Goal: Task Accomplishment & Management: Manage account settings

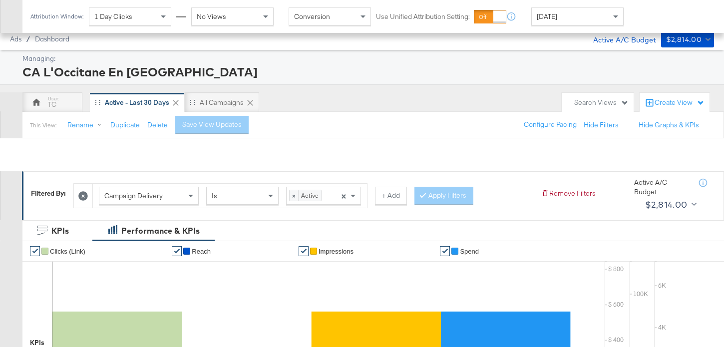
scroll to position [434, 0]
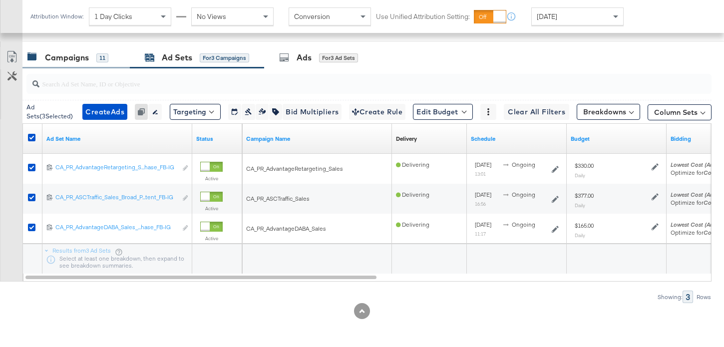
click at [83, 52] on div "Campaigns" at bounding box center [67, 57] width 44 height 11
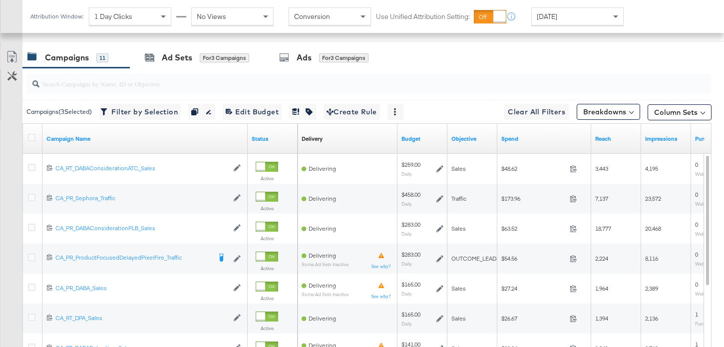
click at [29, 131] on div at bounding box center [33, 139] width 18 height 18
click at [31, 136] on icon at bounding box center [31, 137] width 7 height 7
click at [0, 0] on input "checkbox" at bounding box center [0, 0] width 0 height 0
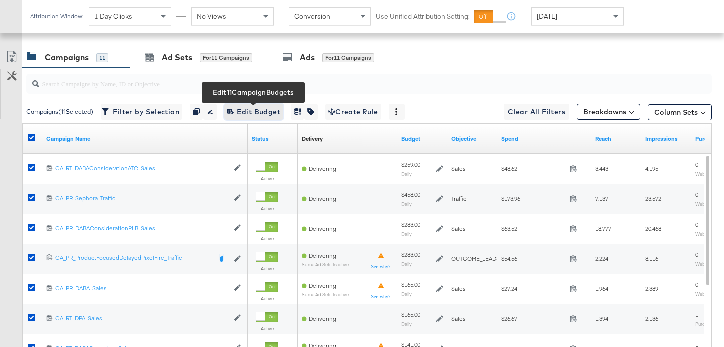
click at [254, 111] on span "Edit 11 Campaign Budgets Edit Budget" at bounding box center [253, 112] width 53 height 12
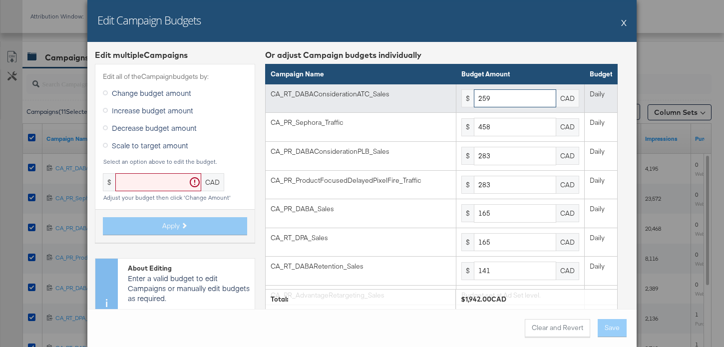
click at [520, 97] on input "259" at bounding box center [515, 98] width 82 height 18
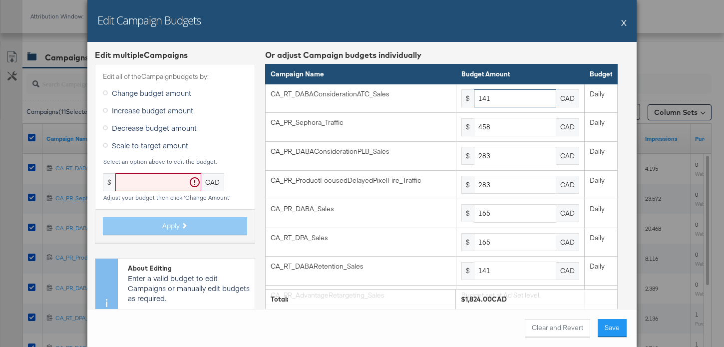
type input "141"
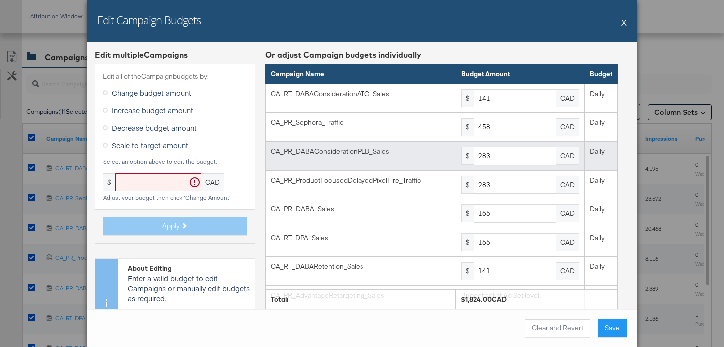
click at [501, 156] on input "283" at bounding box center [515, 156] width 82 height 18
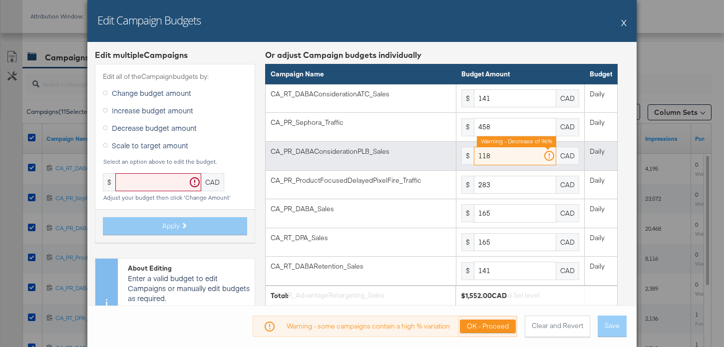
type input "118"
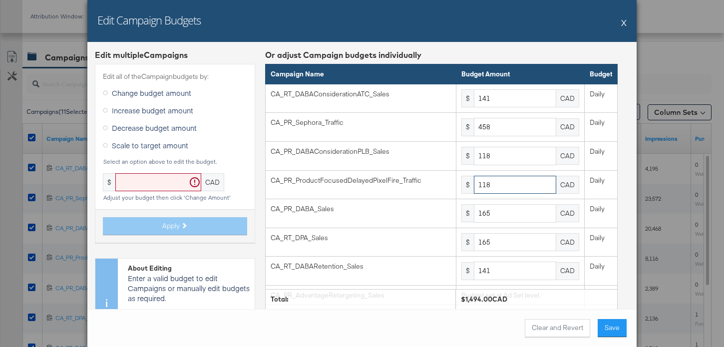
type input "118"
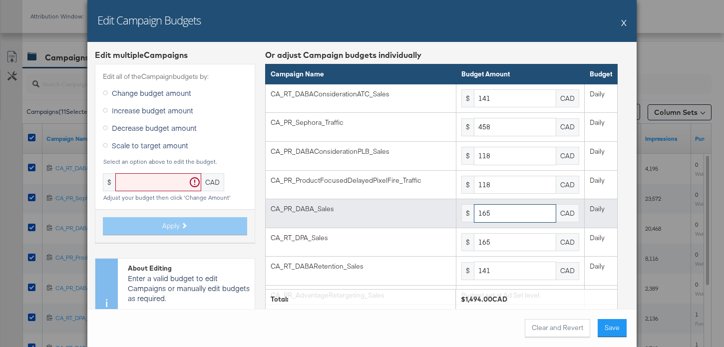
click at [516, 207] on input "165" at bounding box center [515, 213] width 82 height 18
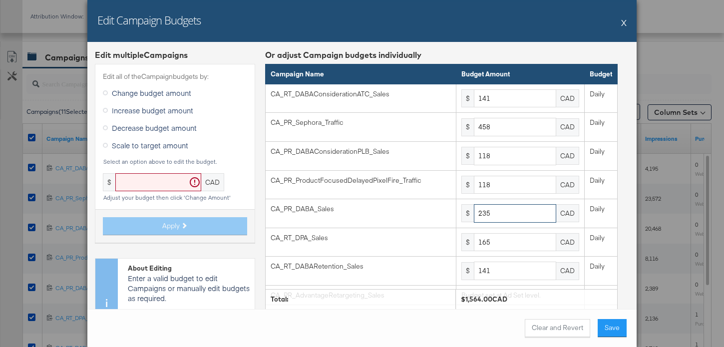
type input "235"
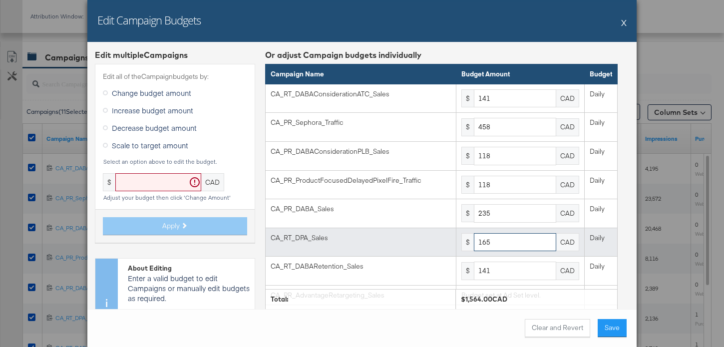
click at [504, 247] on input "165" at bounding box center [515, 242] width 82 height 18
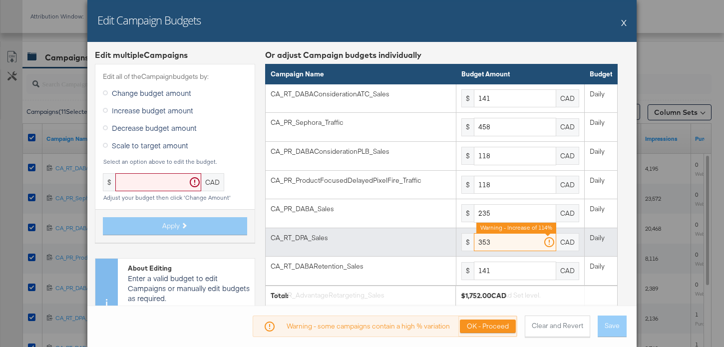
scroll to position [30, 0]
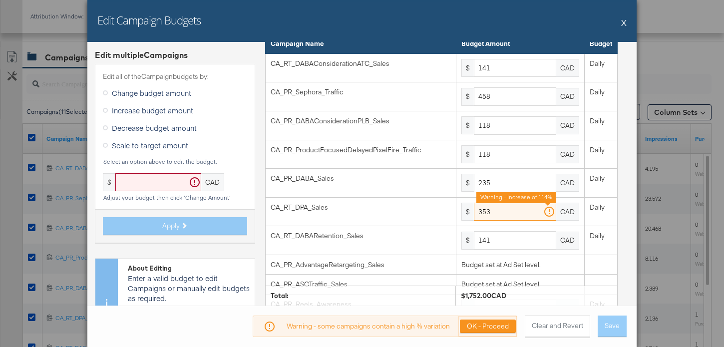
type input "353"
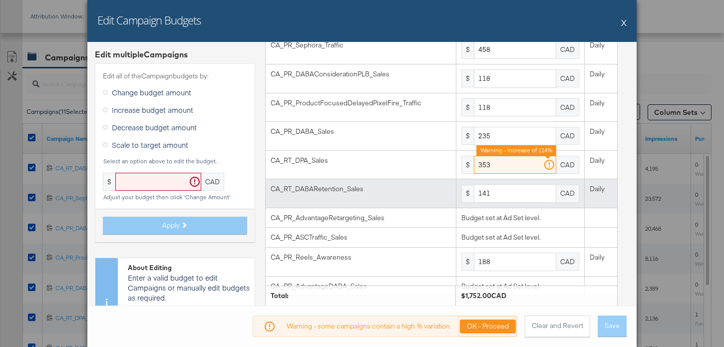
scroll to position [95, 0]
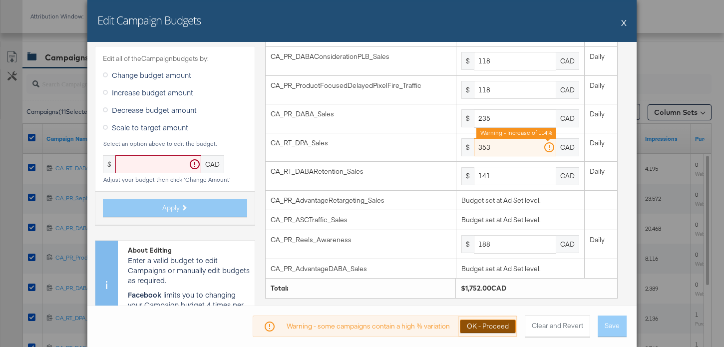
click at [486, 332] on button "OK - Proceed" at bounding box center [488, 326] width 56 height 13
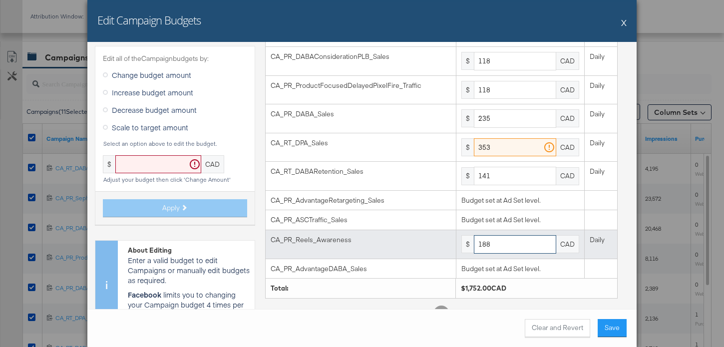
click at [500, 241] on input "188" at bounding box center [515, 244] width 82 height 18
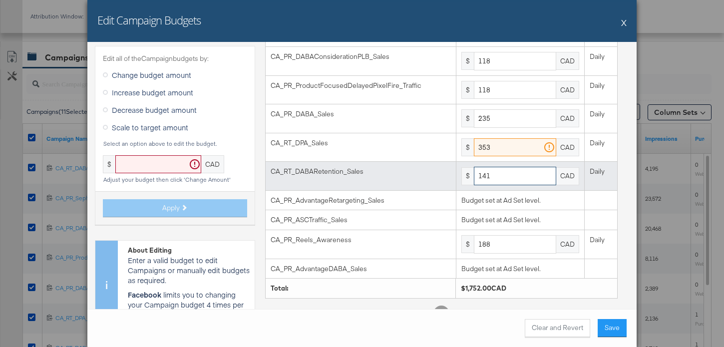
click at [512, 171] on input "141" at bounding box center [515, 176] width 82 height 18
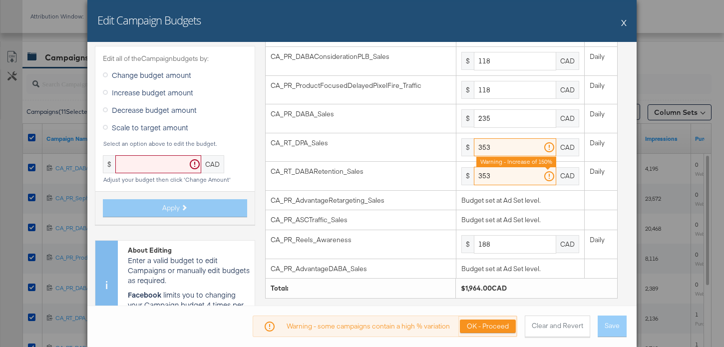
type input "353"
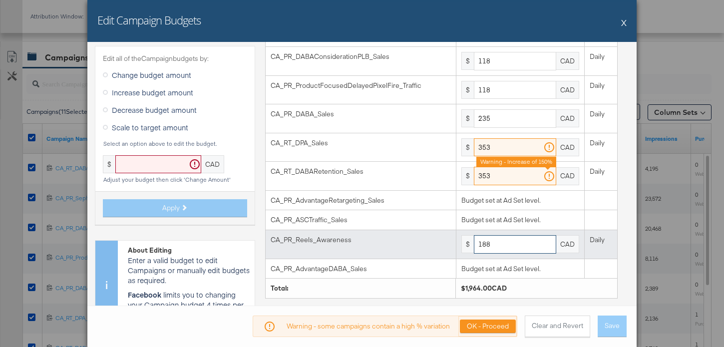
click at [485, 243] on input "188" at bounding box center [515, 244] width 82 height 18
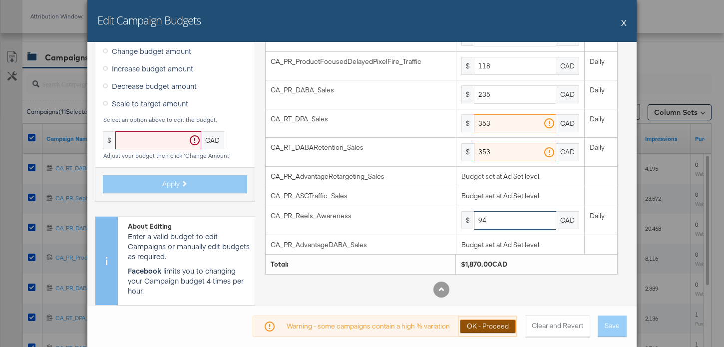
type input "94"
click at [506, 323] on button "OK - Proceed" at bounding box center [488, 326] width 56 height 13
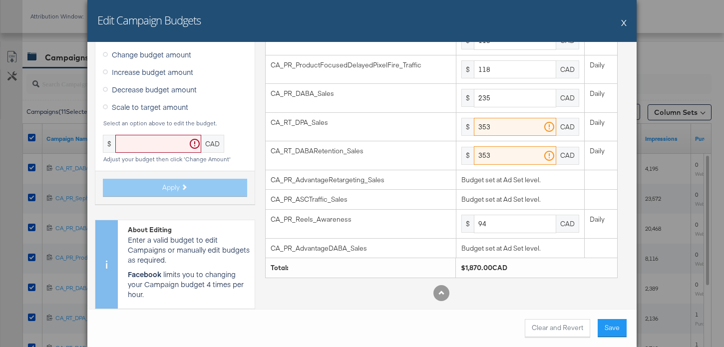
scroll to position [115, 0]
click at [621, 333] on button "Save" at bounding box center [612, 328] width 29 height 18
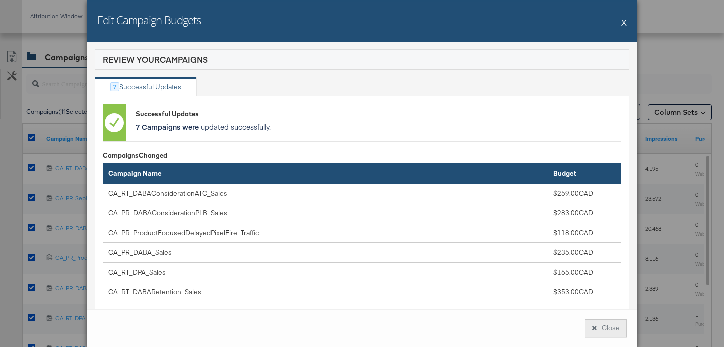
click at [605, 329] on button "Close" at bounding box center [606, 328] width 42 height 18
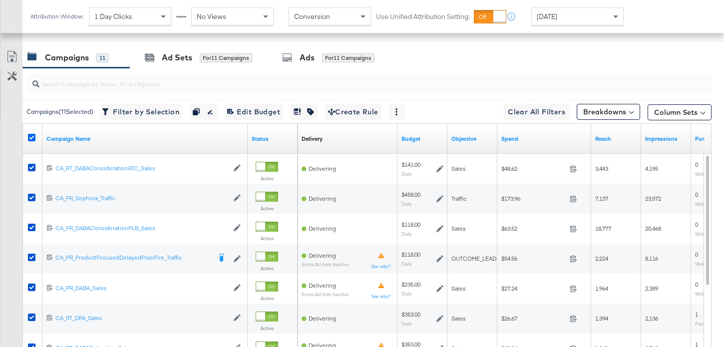
click at [31, 136] on icon at bounding box center [31, 137] width 7 height 7
click at [0, 0] on input "checkbox" at bounding box center [0, 0] width 0 height 0
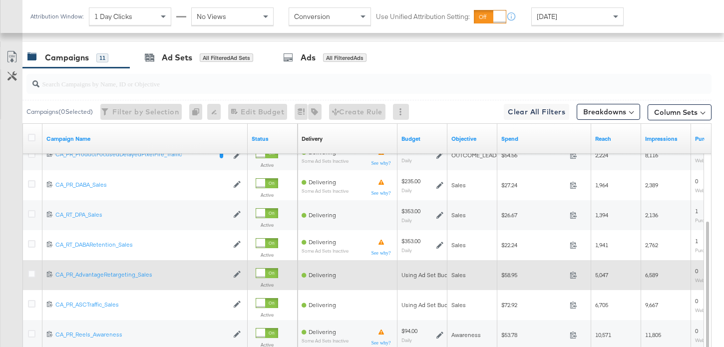
scroll to position [451, 0]
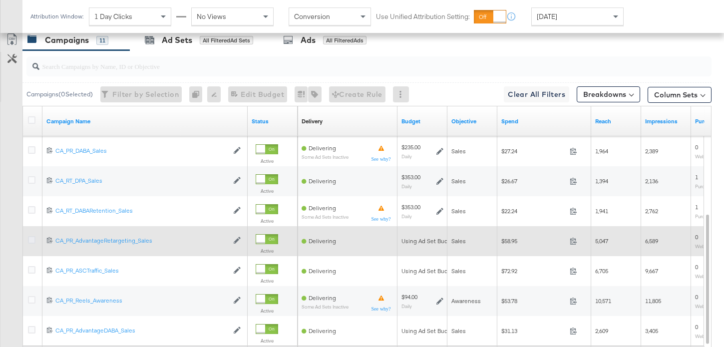
click at [33, 241] on icon at bounding box center [31, 239] width 7 height 7
click at [0, 0] on input "checkbox" at bounding box center [0, 0] width 0 height 0
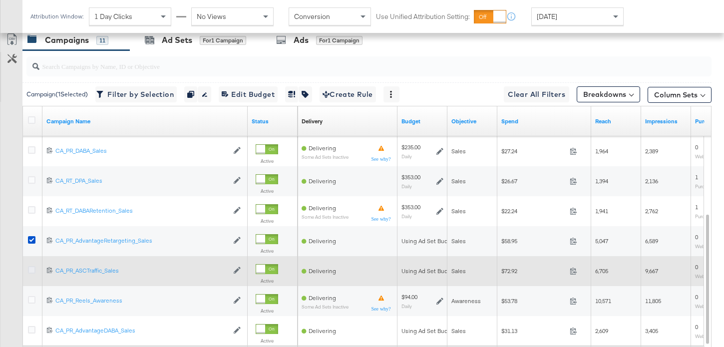
scroll to position [458, 0]
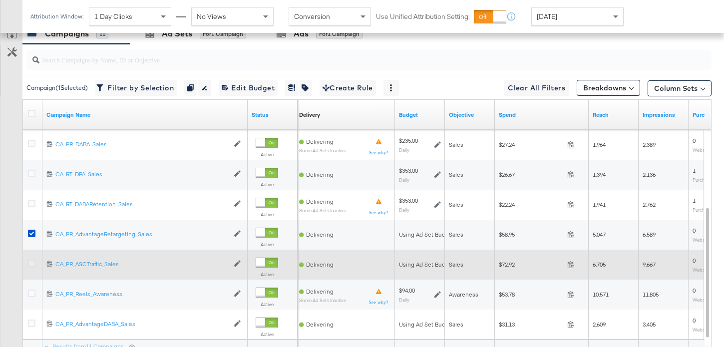
click at [33, 265] on icon at bounding box center [31, 263] width 7 height 7
click at [0, 0] on input "checkbox" at bounding box center [0, 0] width 0 height 0
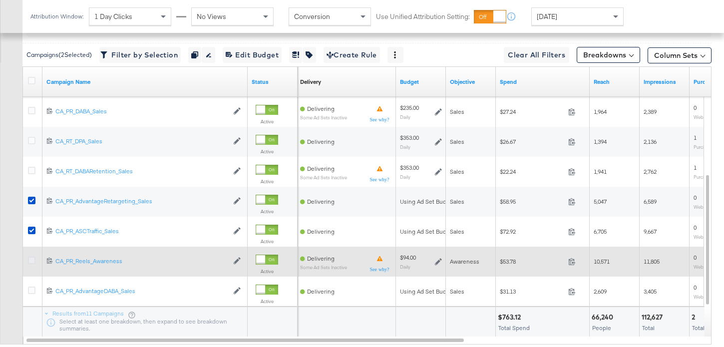
scroll to position [492, 0]
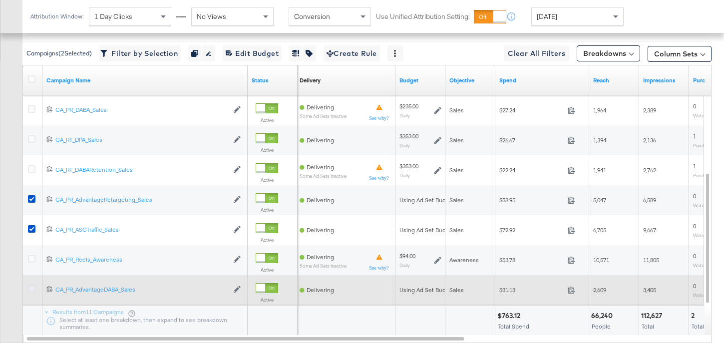
click at [29, 290] on icon at bounding box center [31, 288] width 7 height 7
click at [0, 0] on input "checkbox" at bounding box center [0, 0] width 0 height 0
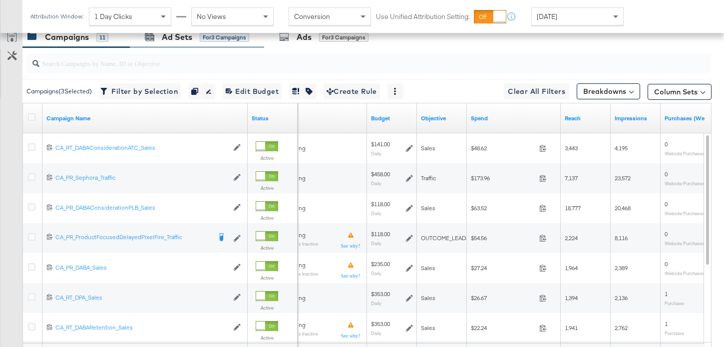
click at [182, 42] on div "Ad Sets for 3 Campaigns" at bounding box center [197, 36] width 134 height 21
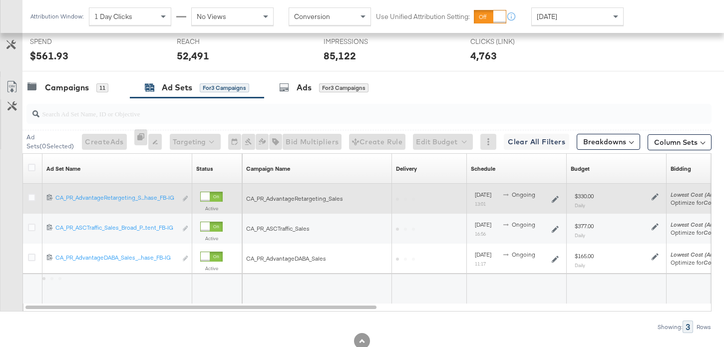
scroll to position [434, 0]
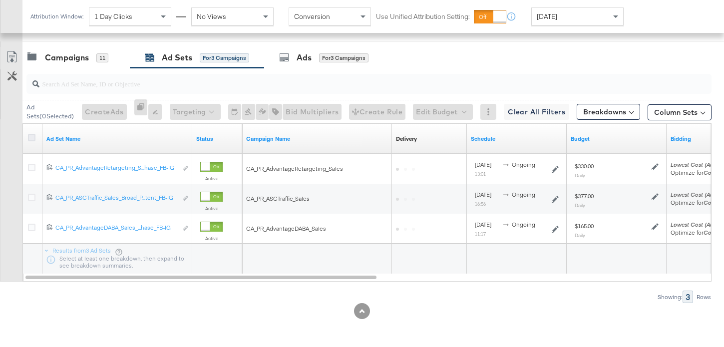
click at [32, 139] on icon at bounding box center [31, 137] width 7 height 7
click at [0, 0] on input "checkbox" at bounding box center [0, 0] width 0 height 0
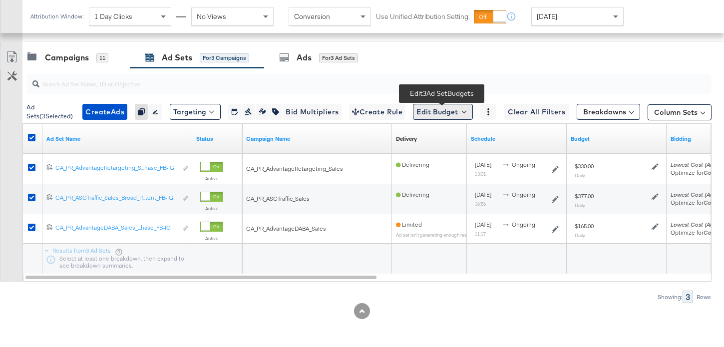
click at [439, 111] on button "Edit Budget" at bounding box center [443, 112] width 60 height 16
click at [443, 142] on span "Edit Ad Set Budget" at bounding box center [446, 137] width 57 height 13
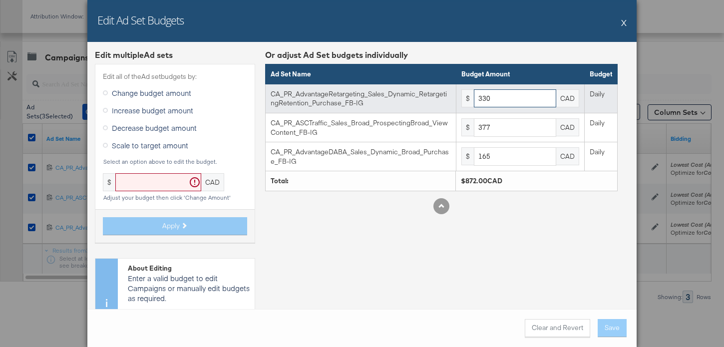
click at [499, 100] on input "330" at bounding box center [515, 98] width 82 height 18
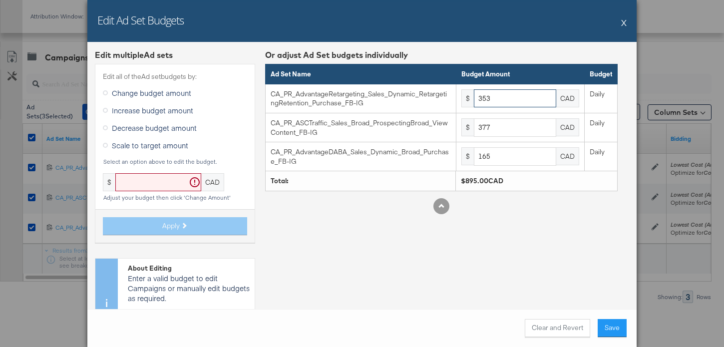
type input "353"
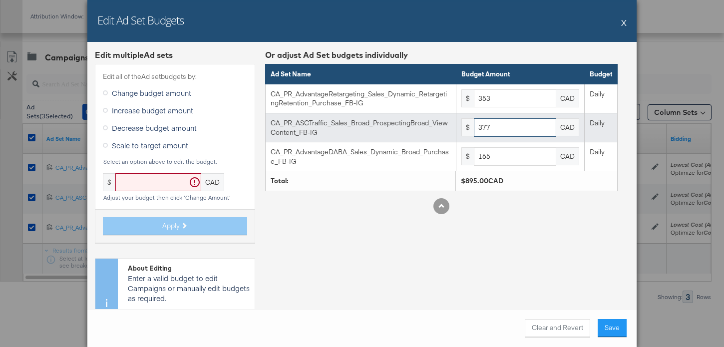
click at [520, 131] on input "377" at bounding box center [515, 127] width 82 height 18
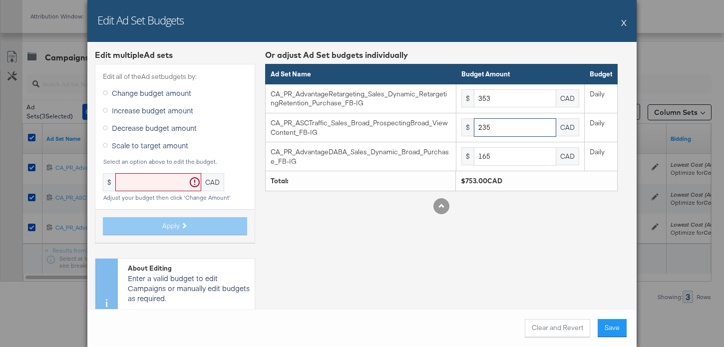
type input "235"
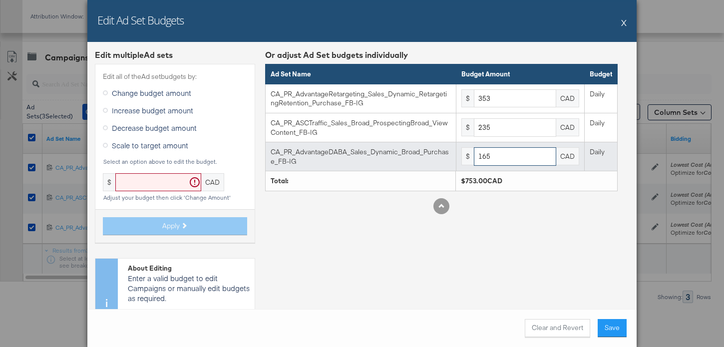
click at [529, 154] on input "165" at bounding box center [515, 156] width 82 height 18
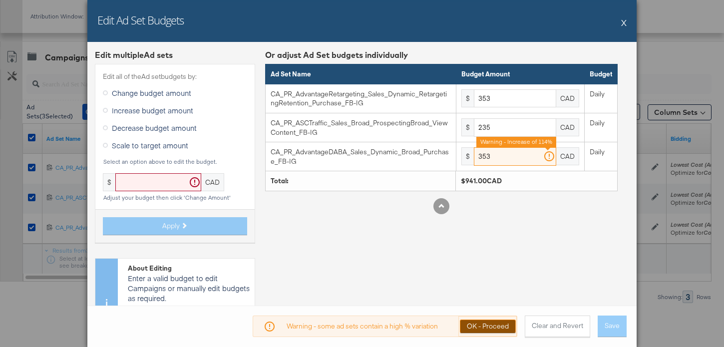
type input "353"
click at [510, 330] on button "OK - Proceed" at bounding box center [488, 326] width 56 height 13
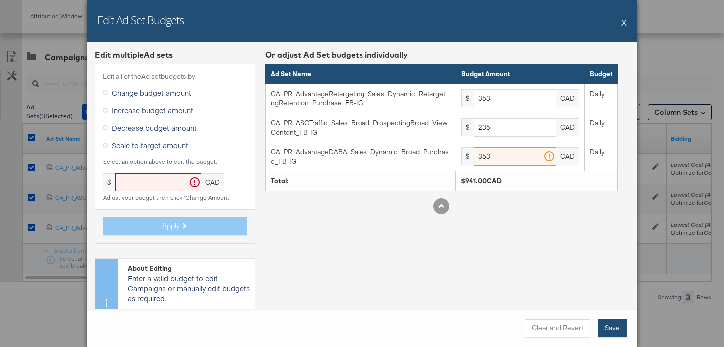
click at [626, 329] on button "Save" at bounding box center [612, 328] width 29 height 18
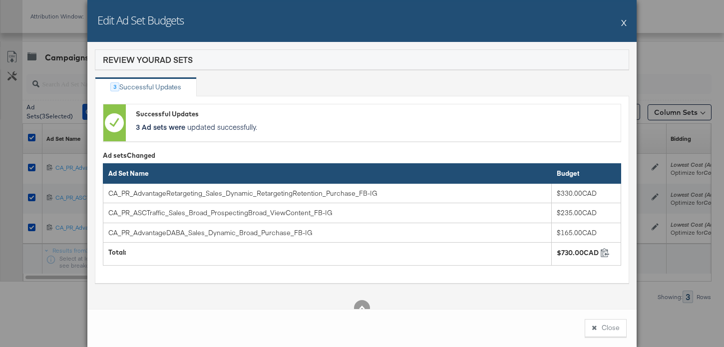
click at [616, 324] on button "Close" at bounding box center [606, 328] width 42 height 18
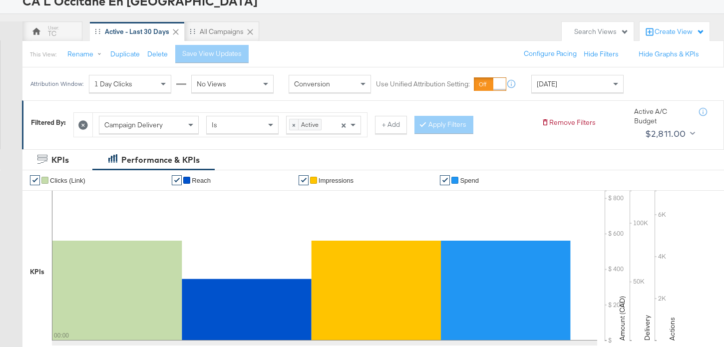
scroll to position [0, 0]
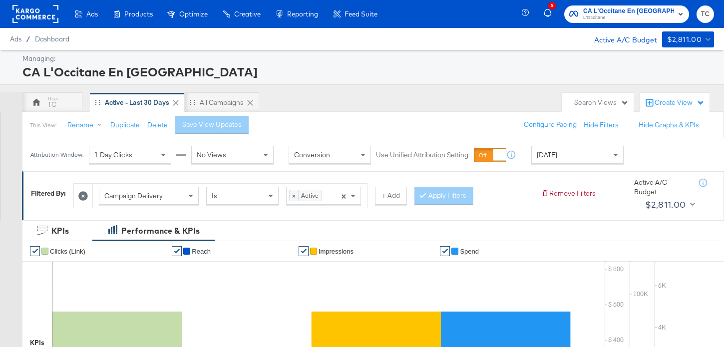
click at [617, 11] on span "CA L'Occitane En Provence" at bounding box center [628, 11] width 91 height 10
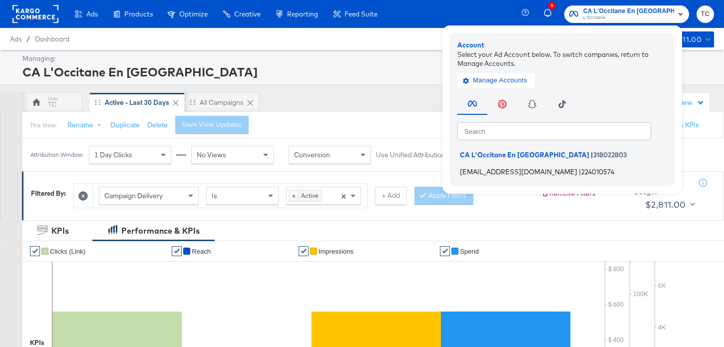
click at [579, 169] on span "|" at bounding box center [580, 171] width 2 height 8
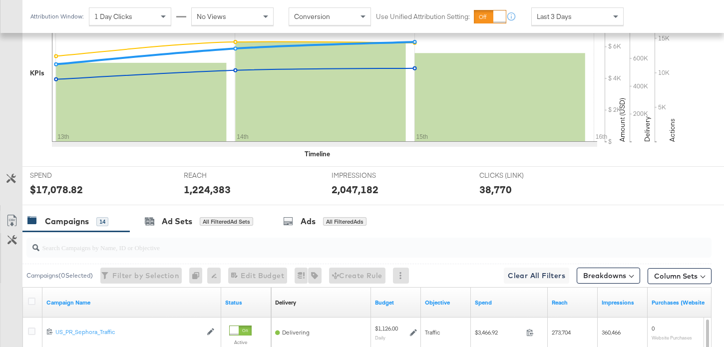
scroll to position [491, 0]
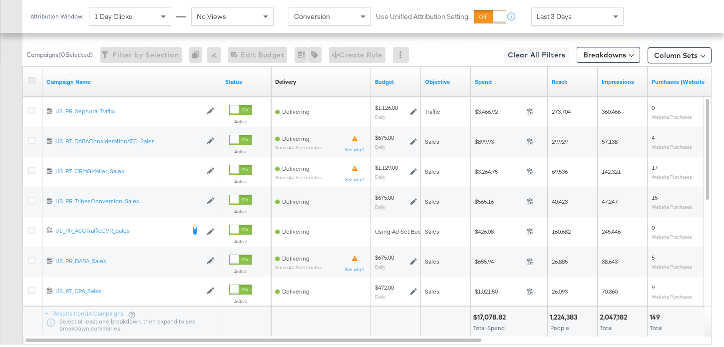
click at [31, 82] on icon at bounding box center [31, 80] width 7 height 7
click at [0, 0] on input "checkbox" at bounding box center [0, 0] width 0 height 0
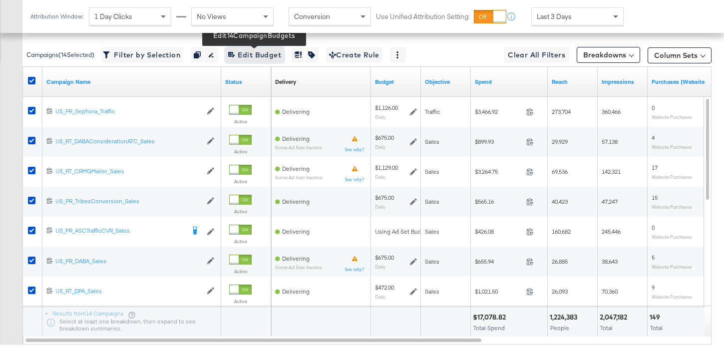
click at [242, 57] on span "Edit 14 Campaign Budgets Edit Budget" at bounding box center [254, 55] width 53 height 12
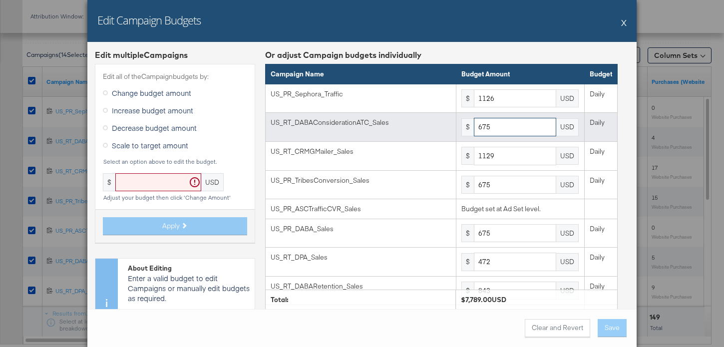
click at [510, 120] on input "675" at bounding box center [515, 127] width 82 height 18
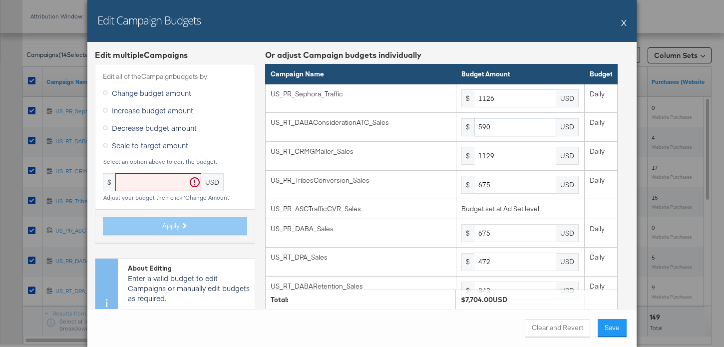
type input "590"
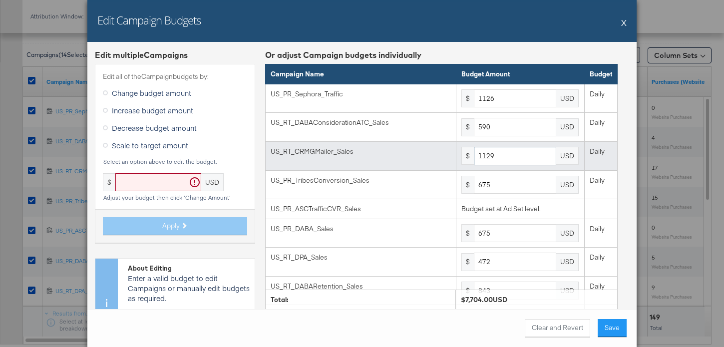
click at [506, 157] on input "1129" at bounding box center [515, 156] width 82 height 18
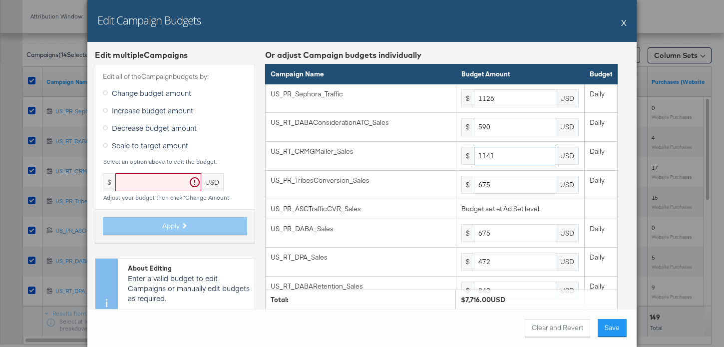
type input "1141"
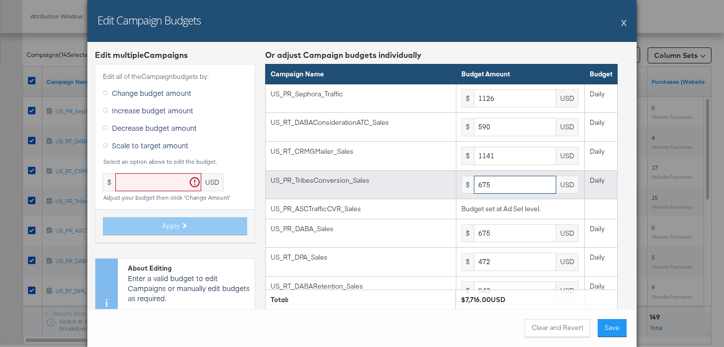
click at [511, 192] on input "675" at bounding box center [515, 185] width 82 height 18
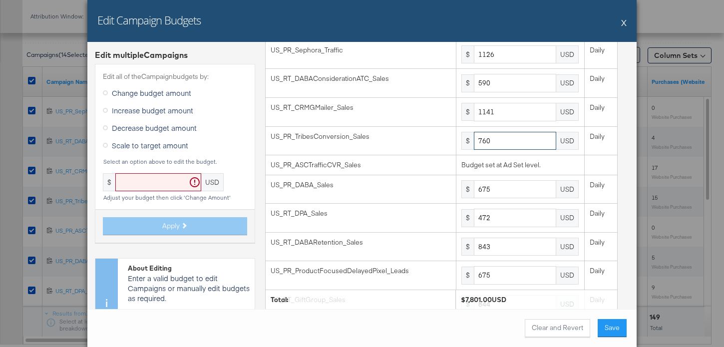
type input "760"
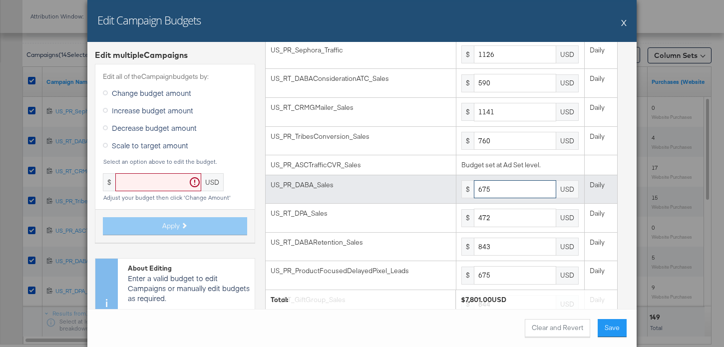
click at [499, 186] on input "675" at bounding box center [515, 189] width 82 height 18
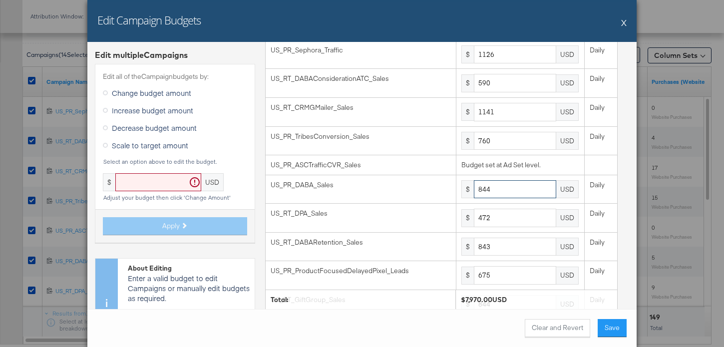
type input "844"
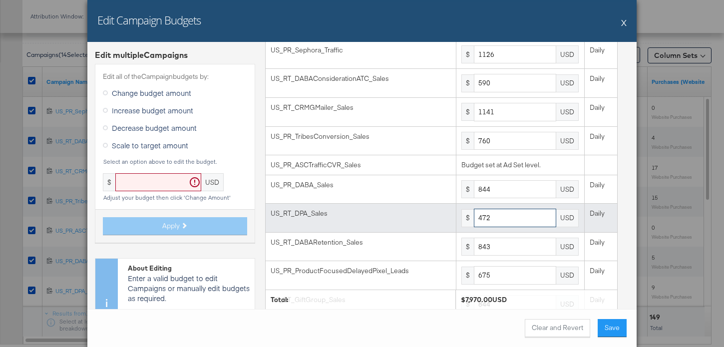
click at [514, 220] on input "472" at bounding box center [515, 218] width 82 height 18
type input "9"
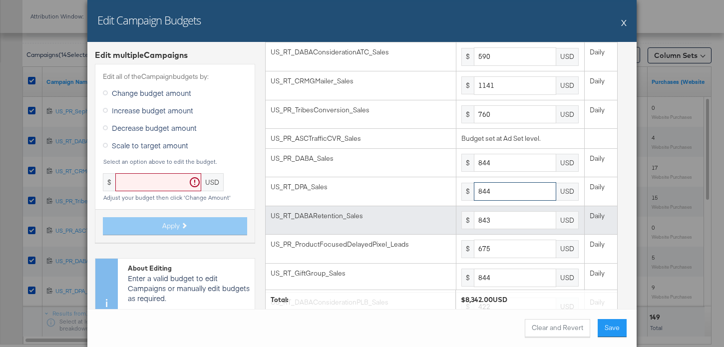
scroll to position [115, 0]
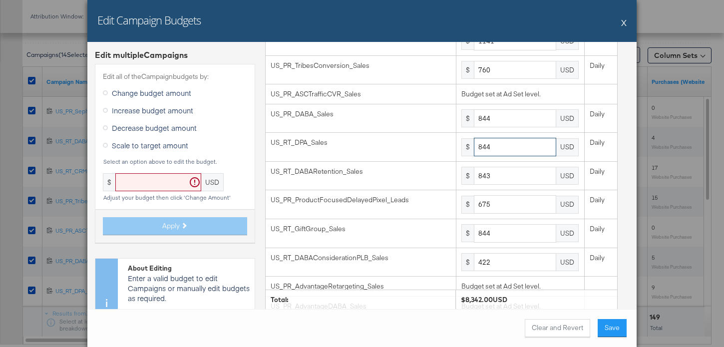
type input "844"
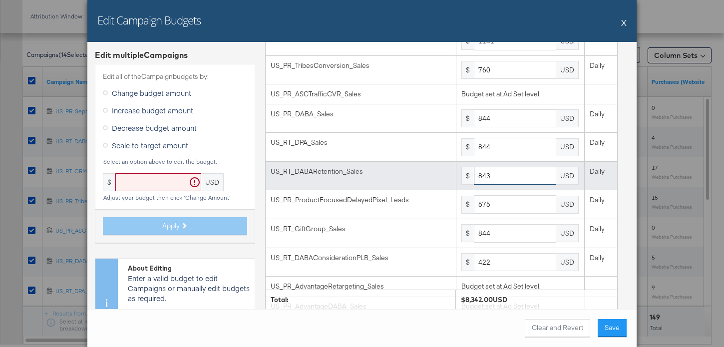
click at [498, 168] on input "843" at bounding box center [515, 176] width 82 height 18
click at [498, 169] on input "843" at bounding box center [515, 176] width 82 height 18
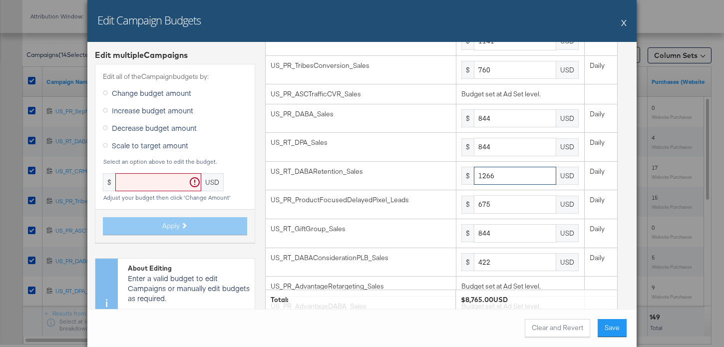
type input "1266"
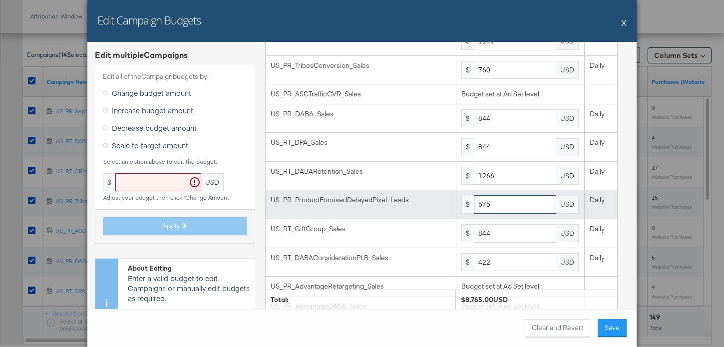
click at [504, 202] on input "675" at bounding box center [515, 204] width 82 height 18
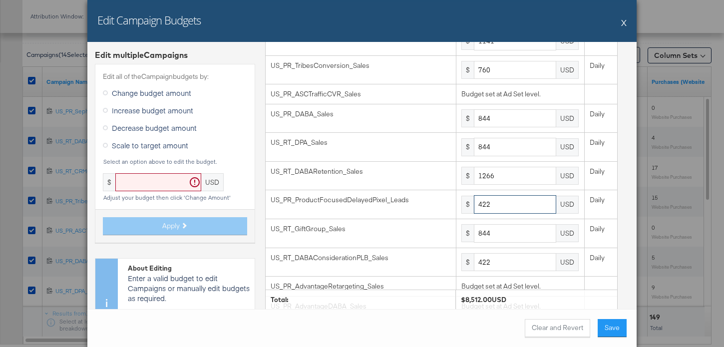
type input "422"
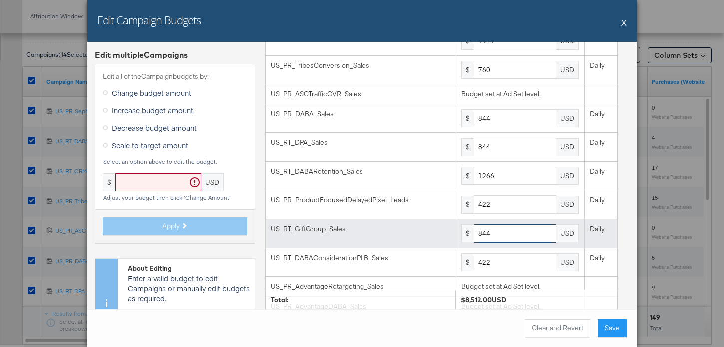
click at [498, 236] on input "844" at bounding box center [515, 233] width 82 height 18
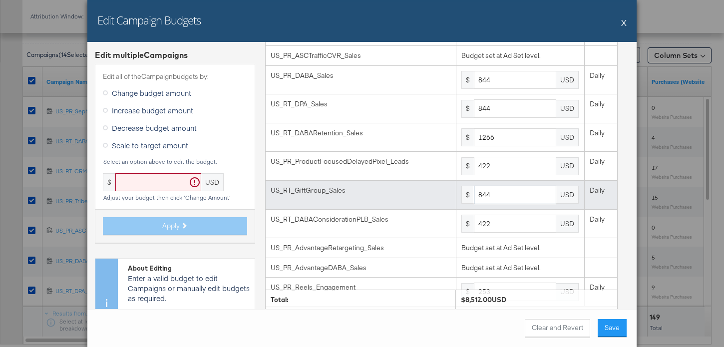
scroll to position [160, 0]
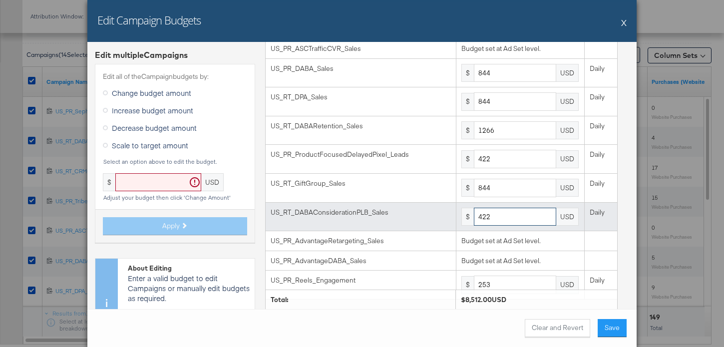
click at [506, 215] on input "422" at bounding box center [515, 217] width 82 height 18
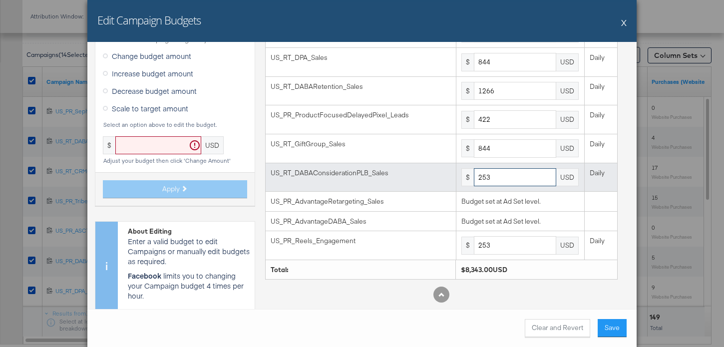
scroll to position [201, 0]
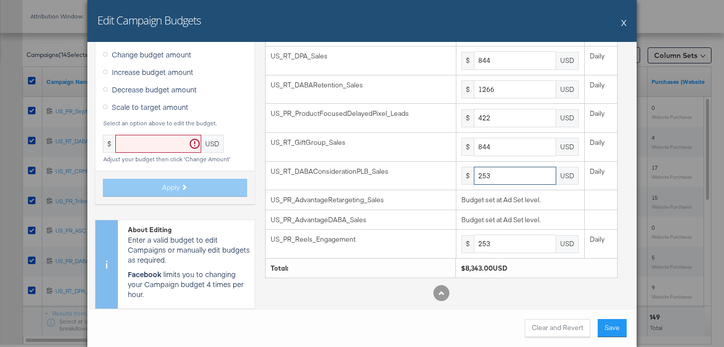
type input "253"
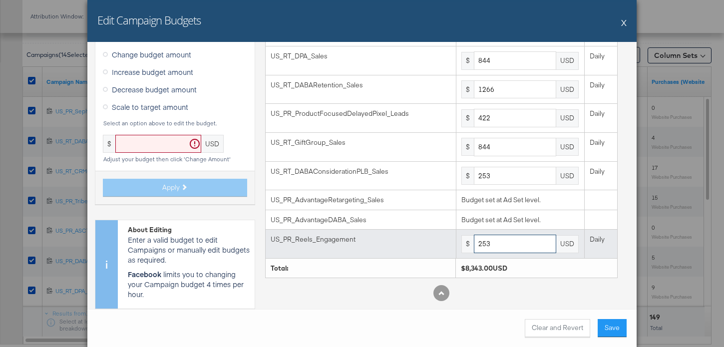
click at [503, 243] on input "253" at bounding box center [515, 244] width 82 height 18
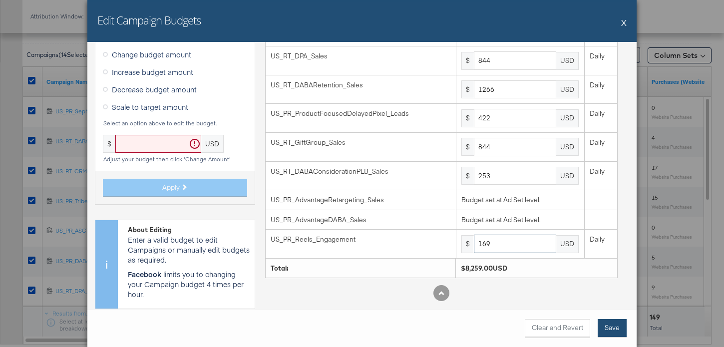
type input "169"
click at [612, 322] on button "Save" at bounding box center [612, 328] width 29 height 18
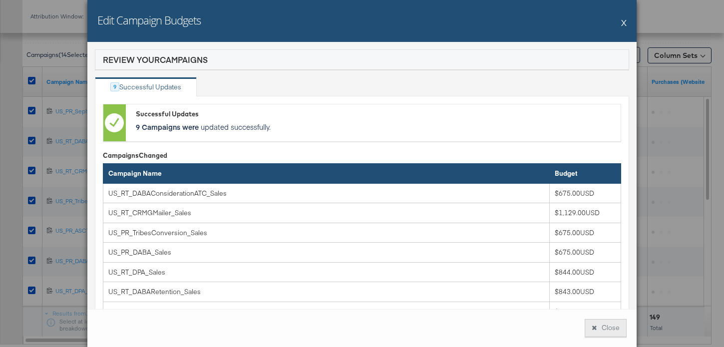
click at [613, 325] on button "Close" at bounding box center [606, 328] width 42 height 18
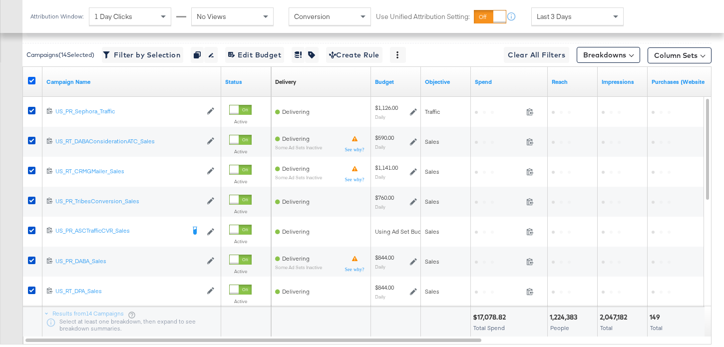
click at [29, 78] on icon at bounding box center [31, 80] width 7 height 7
click at [0, 0] on input "checkbox" at bounding box center [0, 0] width 0 height 0
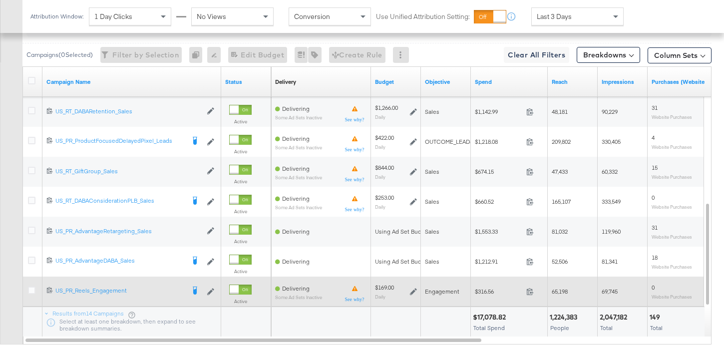
scroll to position [553, 0]
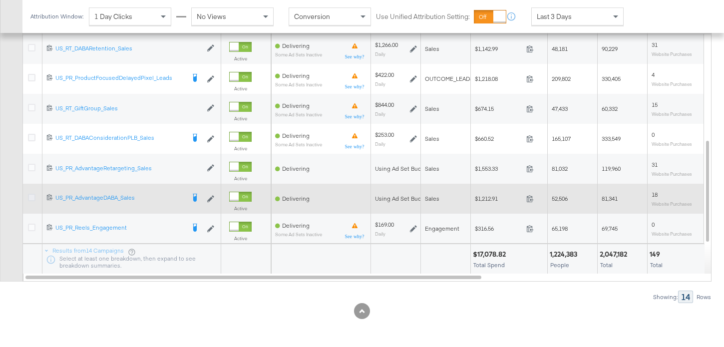
click at [30, 198] on icon at bounding box center [31, 197] width 7 height 7
click at [0, 0] on input "checkbox" at bounding box center [0, 0] width 0 height 0
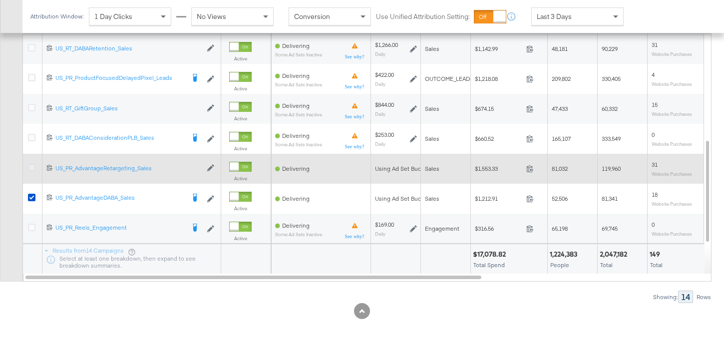
click at [32, 168] on icon at bounding box center [31, 167] width 7 height 7
click at [0, 0] on input "checkbox" at bounding box center [0, 0] width 0 height 0
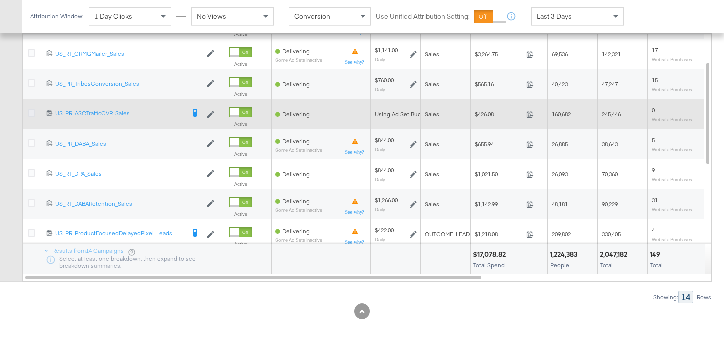
click at [32, 114] on icon at bounding box center [31, 112] width 7 height 7
click at [0, 0] on input "checkbox" at bounding box center [0, 0] width 0 height 0
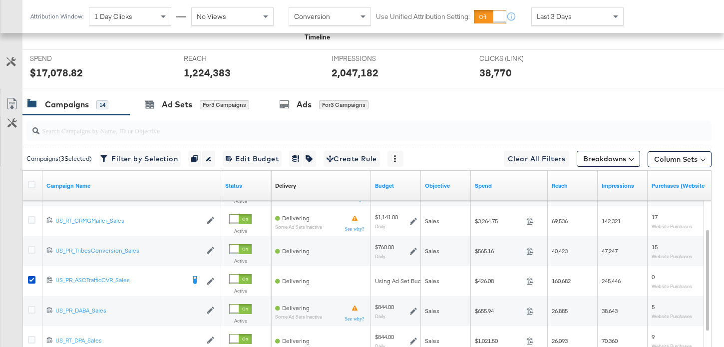
scroll to position [304, 0]
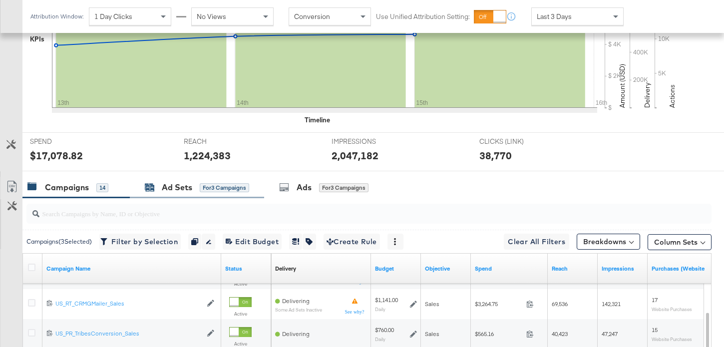
click at [190, 187] on div "Ad Sets" at bounding box center [177, 187] width 30 height 11
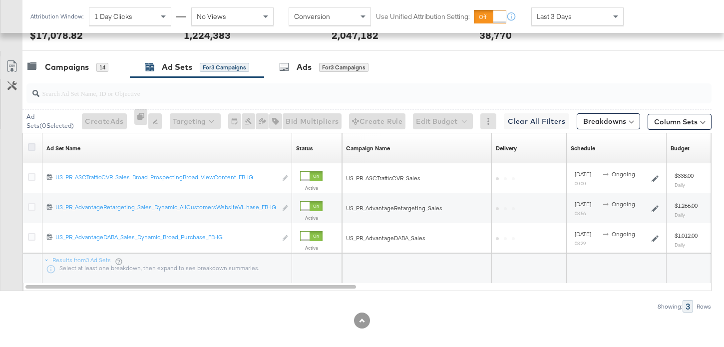
scroll to position [425, 0]
click at [30, 146] on icon at bounding box center [31, 146] width 7 height 7
click at [0, 0] on input "checkbox" at bounding box center [0, 0] width 0 height 0
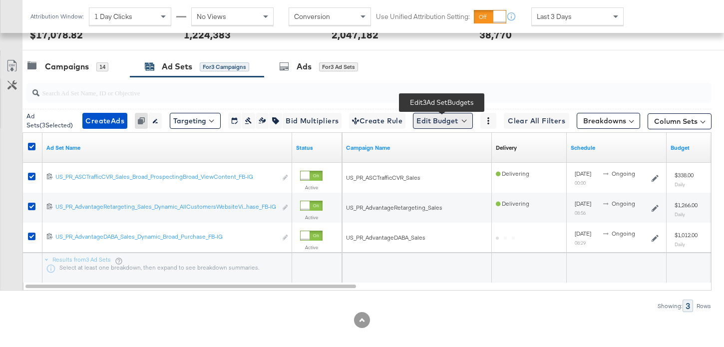
click at [459, 118] on button "Edit Budget" at bounding box center [443, 121] width 60 height 16
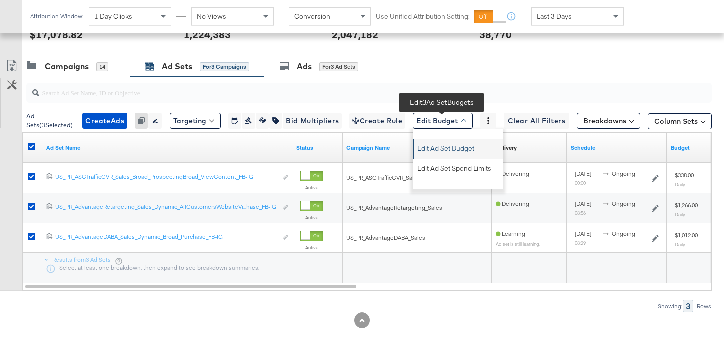
click at [462, 140] on button "Edit Ad Set Budget" at bounding box center [459, 147] width 88 height 16
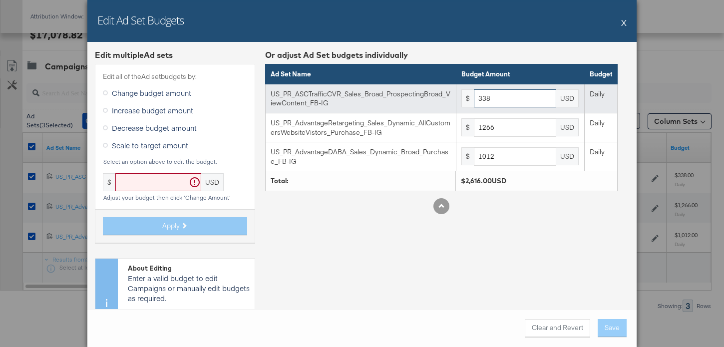
click at [500, 102] on input "338" at bounding box center [515, 98] width 82 height 18
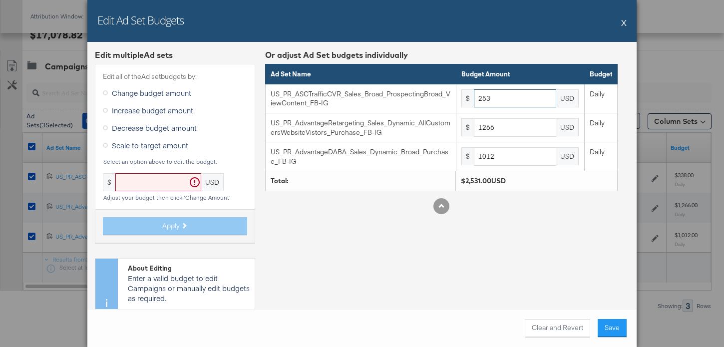
type input "253"
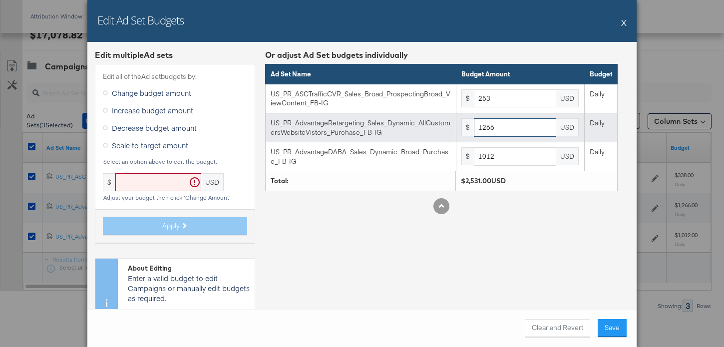
click at [501, 126] on input "1266" at bounding box center [515, 127] width 82 height 18
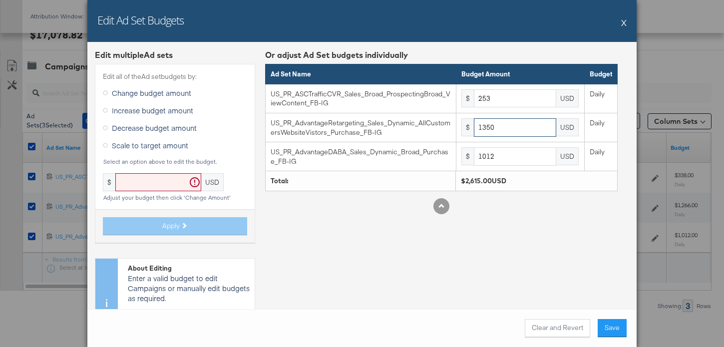
type input "1350"
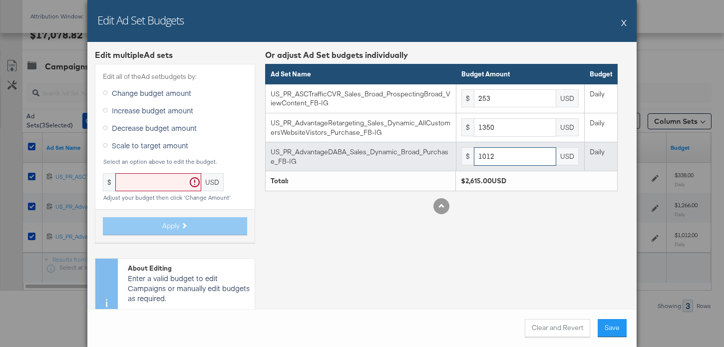
click at [528, 161] on input "1012" at bounding box center [515, 156] width 82 height 18
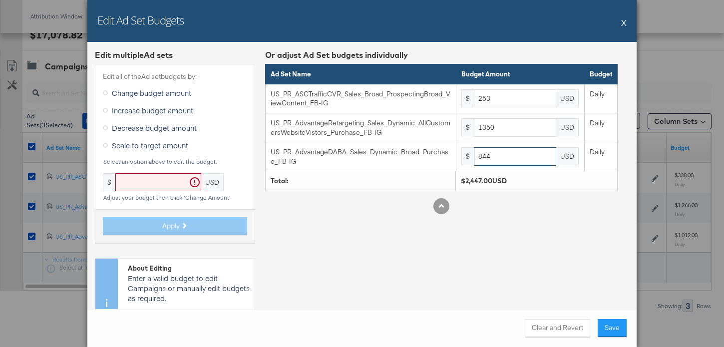
type input "844"
click at [408, 224] on div "Or adjust Ad Set budgets individually Ad Set Name Budget Amount Budget US_PR_AS…" at bounding box center [441, 202] width 353 height 306
click at [613, 326] on button "Save" at bounding box center [612, 328] width 29 height 18
